Goal: Task Accomplishment & Management: Manage account settings

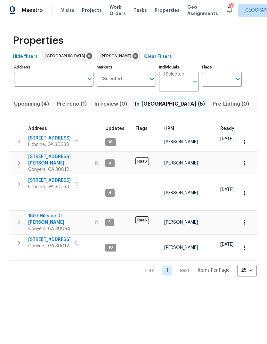
click at [62, 104] on span "Pre-reno (1)" at bounding box center [72, 104] width 30 height 9
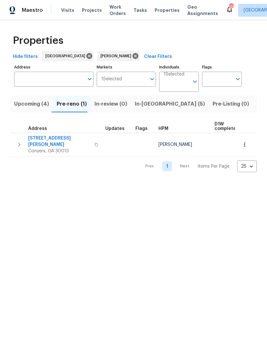
click at [146, 104] on span "In-reno (5)" at bounding box center [170, 104] width 70 height 9
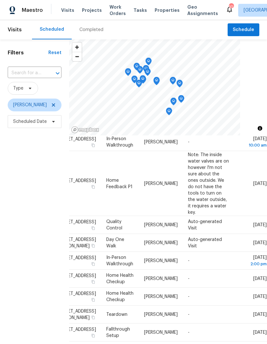
scroll to position [334, 55]
click at [0, 0] on icon at bounding box center [0, 0] width 0 height 0
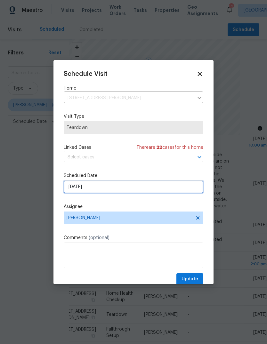
click at [184, 186] on input "[DATE]" at bounding box center [134, 187] width 140 height 13
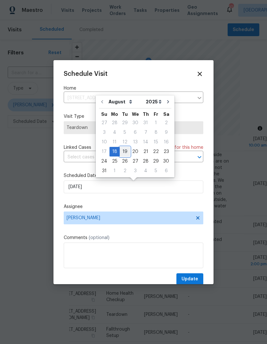
click at [125, 151] on div "19" at bounding box center [125, 151] width 10 height 9
type input "[DATE]"
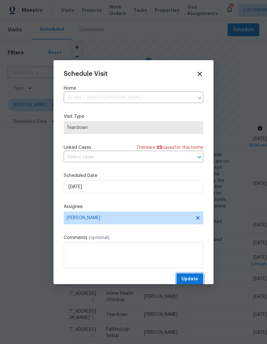
click at [202, 275] on button "Update" at bounding box center [189, 279] width 27 height 12
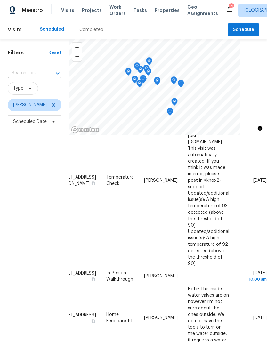
scroll to position [83, 55]
click at [0, 0] on icon at bounding box center [0, 0] width 0 height 0
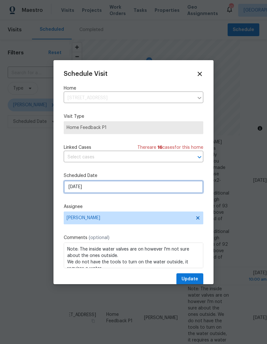
click at [187, 188] on input "[DATE]" at bounding box center [134, 187] width 140 height 13
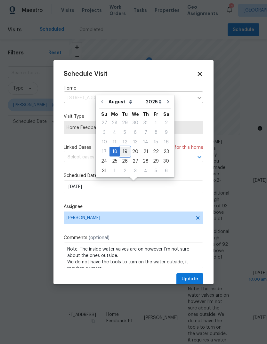
click at [125, 151] on div "19" at bounding box center [125, 151] width 10 height 9
type input "[DATE]"
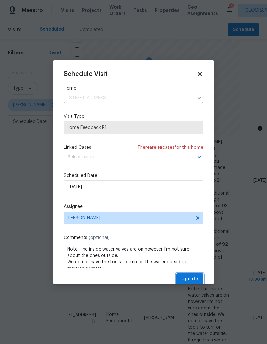
click at [199, 279] on button "Update" at bounding box center [189, 279] width 27 height 12
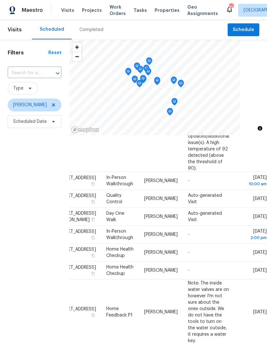
scroll to position [179, 55]
click at [0, 0] on icon at bounding box center [0, 0] width 0 height 0
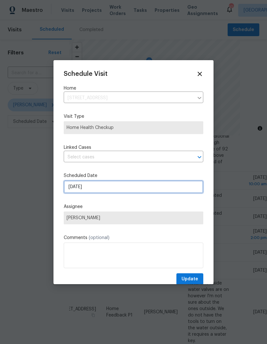
click at [181, 190] on input "[DATE]" at bounding box center [134, 187] width 140 height 13
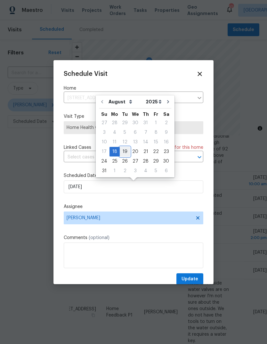
click at [126, 151] on div "19" at bounding box center [125, 151] width 10 height 9
type input "[DATE]"
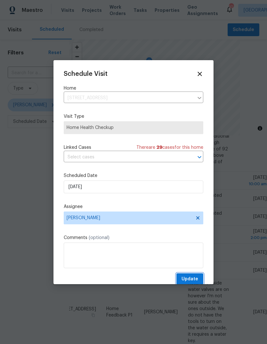
click at [199, 282] on button "Update" at bounding box center [189, 279] width 27 height 12
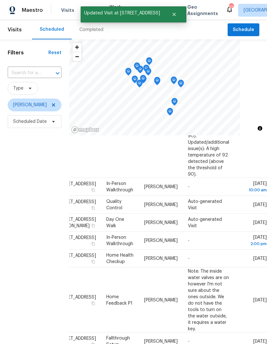
scroll to position [172, 55]
click at [0, 0] on icon at bounding box center [0, 0] width 0 height 0
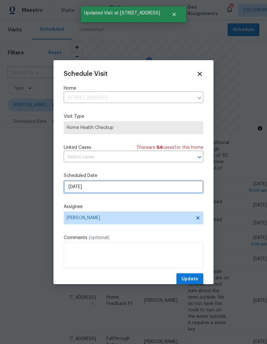
click at [184, 189] on input "[DATE]" at bounding box center [134, 187] width 140 height 13
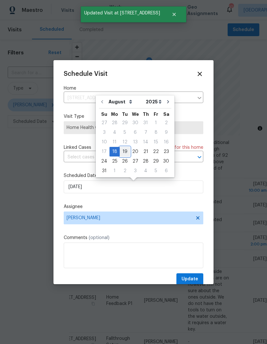
click at [124, 150] on div "19" at bounding box center [125, 151] width 10 height 9
type input "[DATE]"
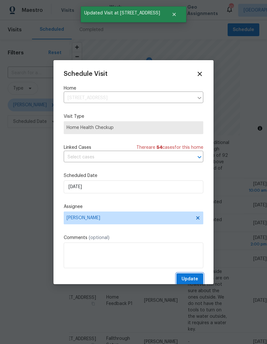
click at [197, 277] on span "Update" at bounding box center [190, 279] width 17 height 8
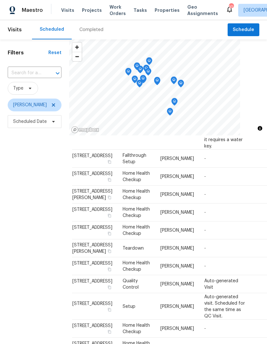
scroll to position [352, 5]
click at [246, 33] on span "Schedule" at bounding box center [243, 30] width 21 height 8
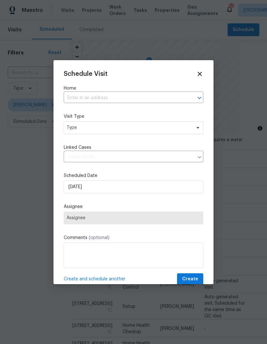
click at [147, 99] on input "text" at bounding box center [125, 98] width 122 height 10
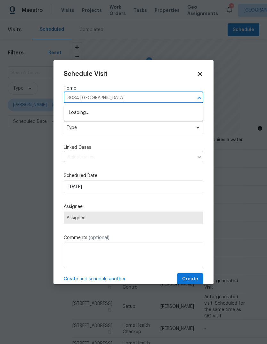
type input "3034 [GEOGRAPHIC_DATA]"
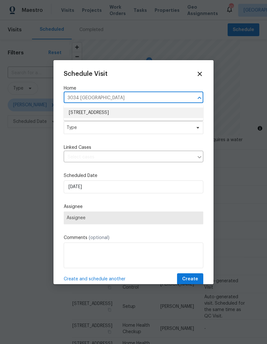
click at [128, 109] on li "[STREET_ADDRESS]" at bounding box center [134, 113] width 140 height 11
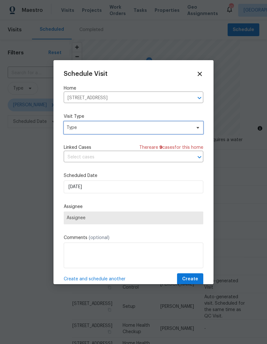
click at [170, 131] on span "Type" at bounding box center [129, 128] width 125 height 6
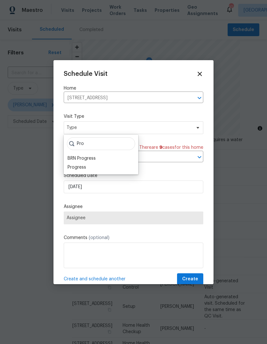
type input "Pro"
click at [74, 169] on div "Progress" at bounding box center [77, 167] width 19 height 6
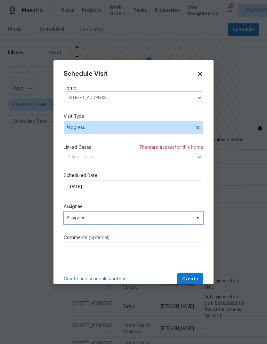
click at [179, 218] on span "Assignee" at bounding box center [130, 217] width 126 height 5
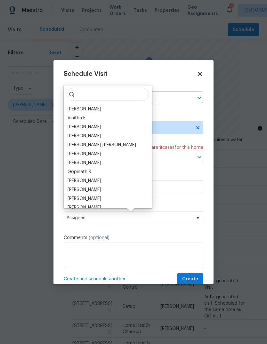
click at [74, 108] on div "[PERSON_NAME]" at bounding box center [85, 109] width 34 height 6
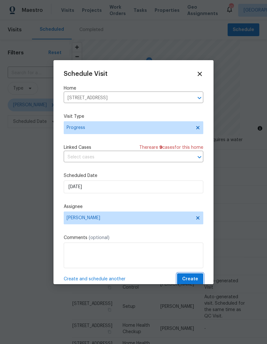
click at [203, 281] on button "Create" at bounding box center [190, 279] width 26 height 12
